Goal: Transaction & Acquisition: Purchase product/service

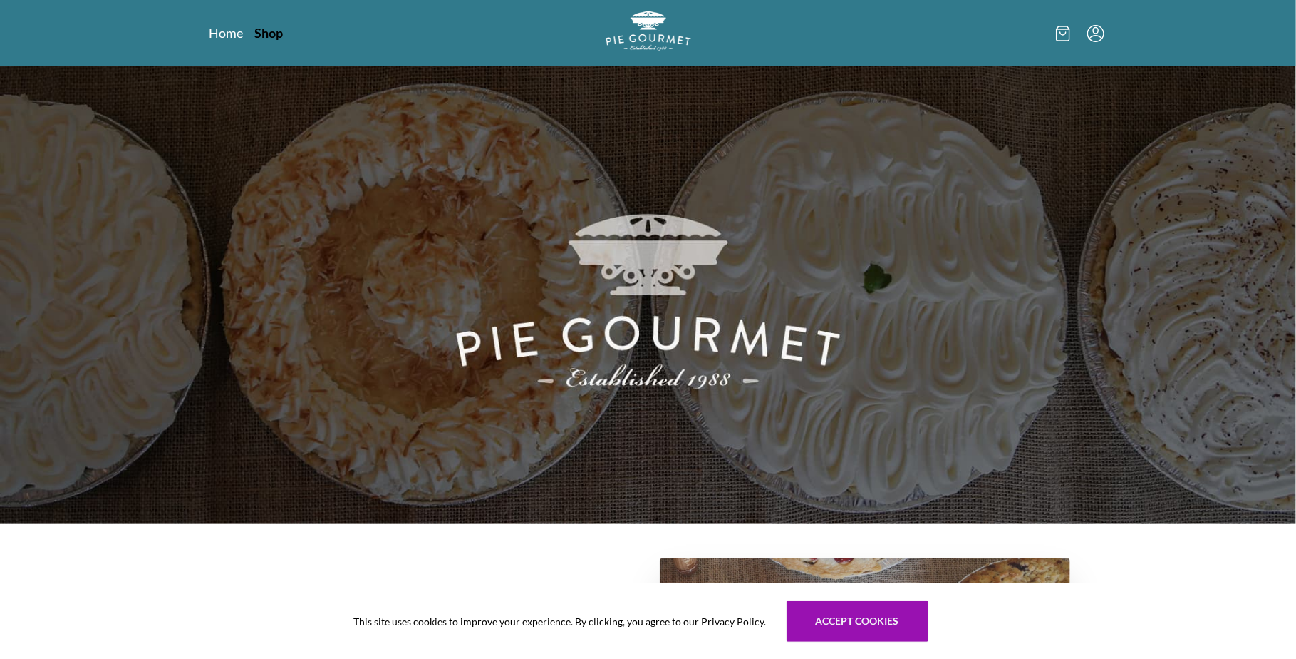
click at [273, 31] on link "Shop" at bounding box center [269, 32] width 29 height 17
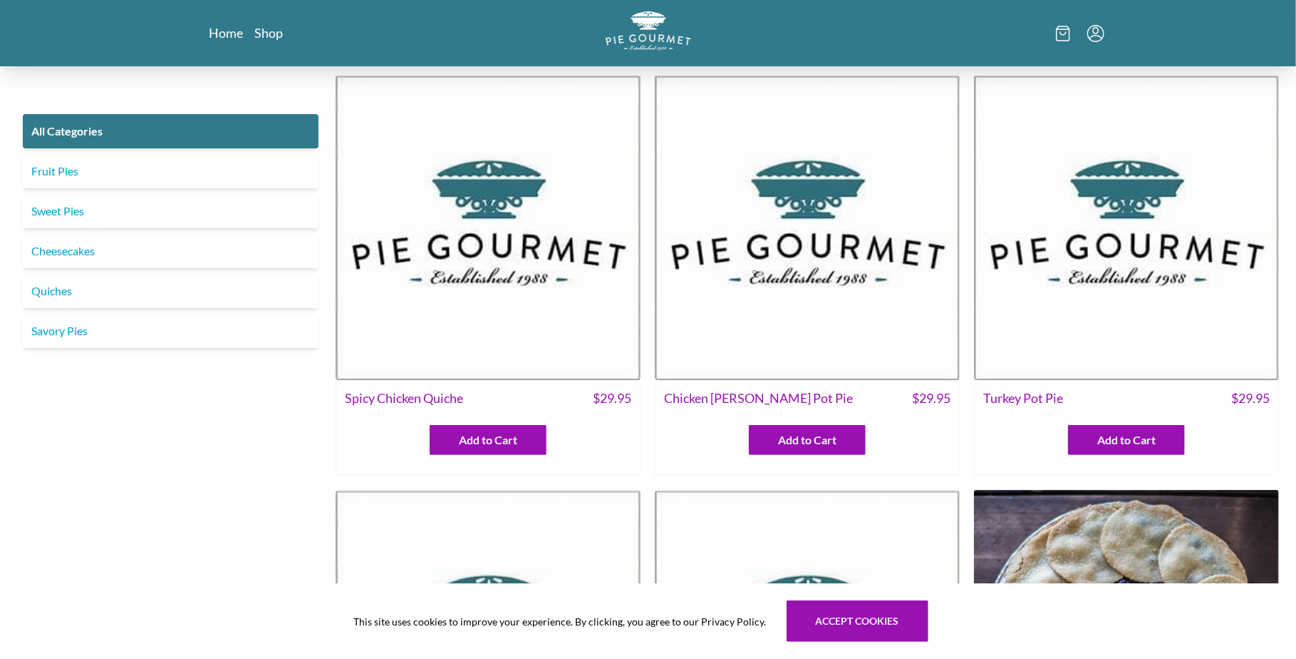
click at [791, 331] on img at bounding box center [807, 227] width 305 height 305
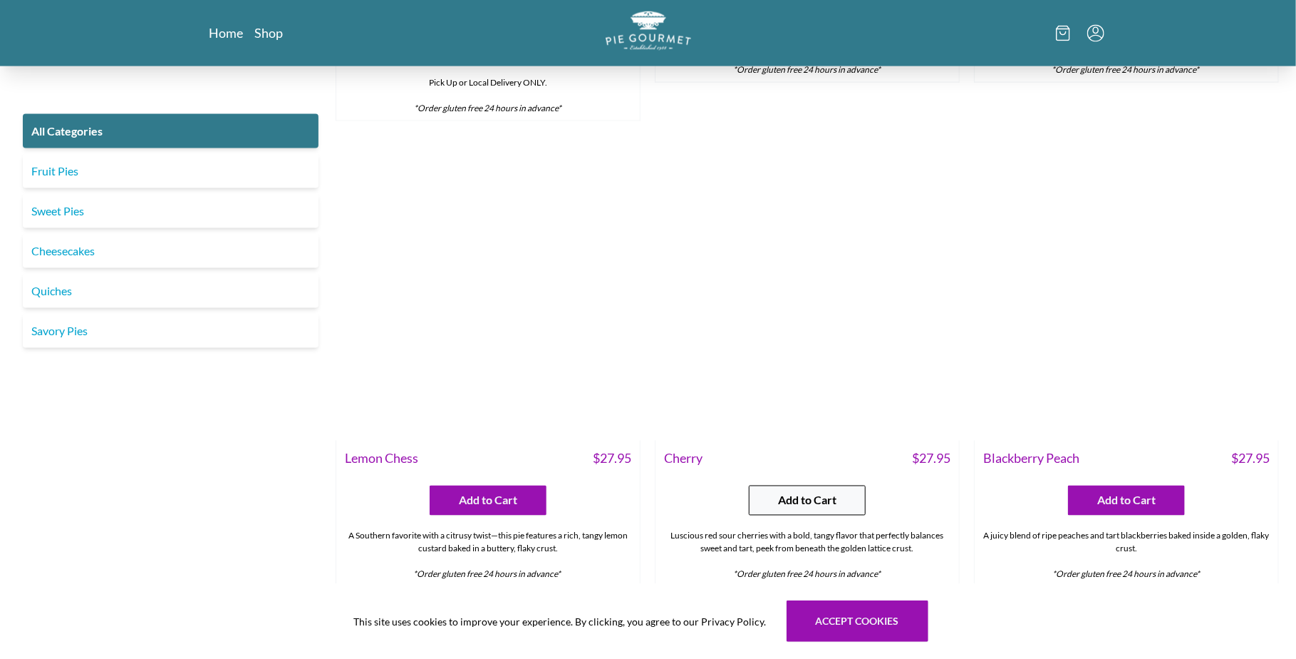
scroll to position [4276, 0]
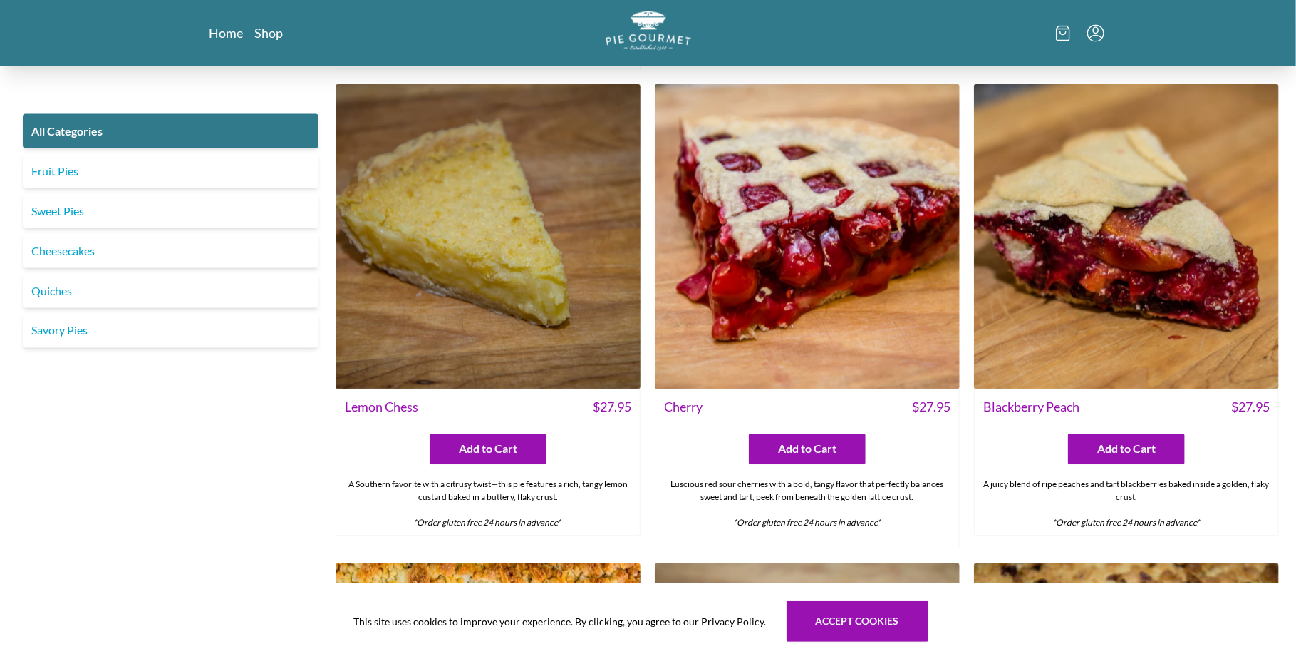
click at [824, 351] on img at bounding box center [807, 236] width 305 height 305
